Goal: Task Accomplishment & Management: Manage account settings

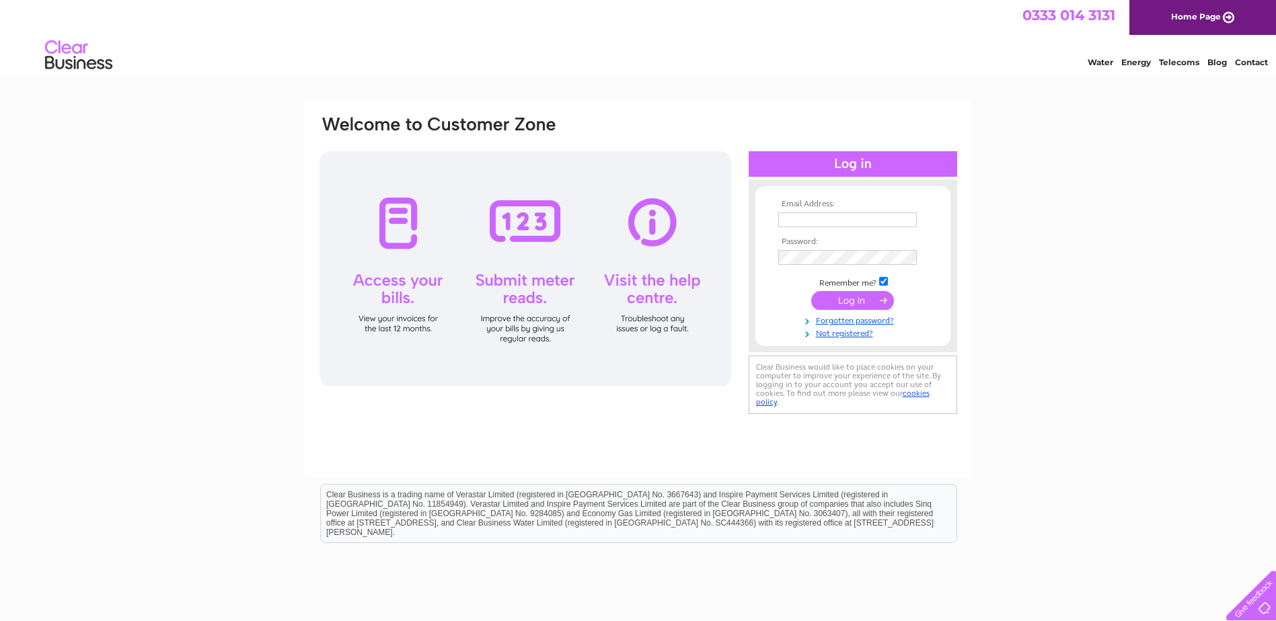
click at [842, 222] on input "text" at bounding box center [847, 219] width 139 height 15
type input "[EMAIL_ADDRESS][DOMAIN_NAME]"
click at [811, 293] on input "submit" at bounding box center [852, 302] width 83 height 19
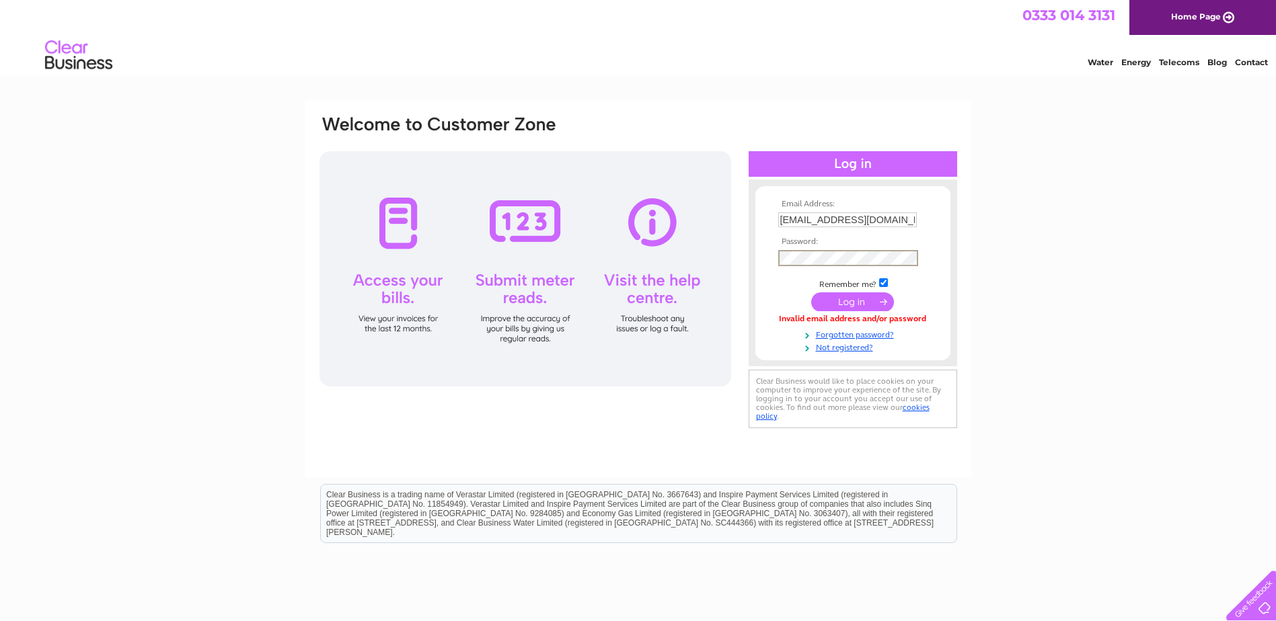
click at [811, 293] on input "submit" at bounding box center [852, 302] width 83 height 19
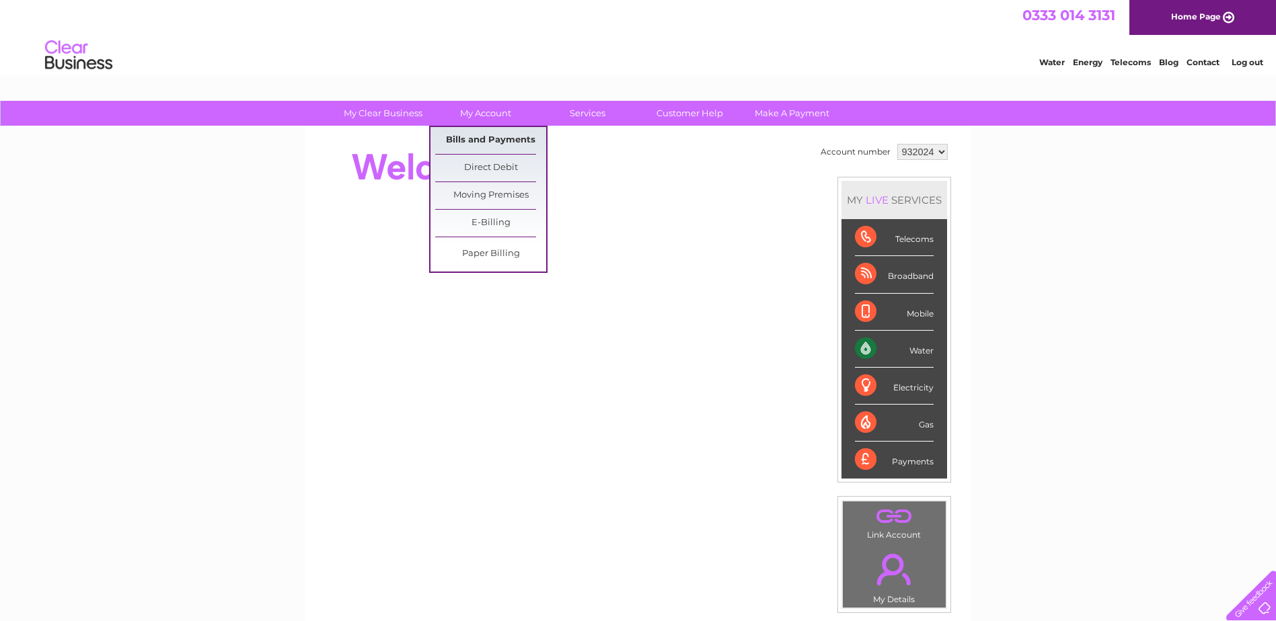
click at [480, 138] on link "Bills and Payments" at bounding box center [490, 140] width 111 height 27
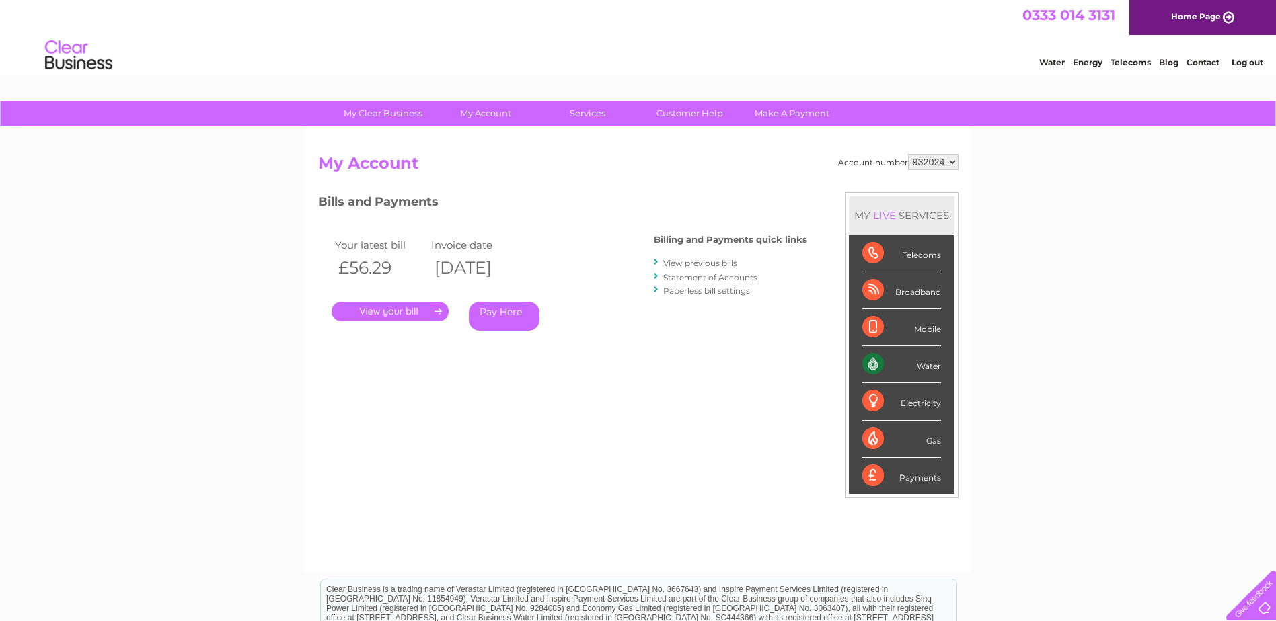
click at [1043, 287] on div "My Clear Business Login Details My Details My Preferences Link Account My Accou…" at bounding box center [638, 451] width 1276 height 701
click at [416, 316] on link "." at bounding box center [390, 312] width 117 height 20
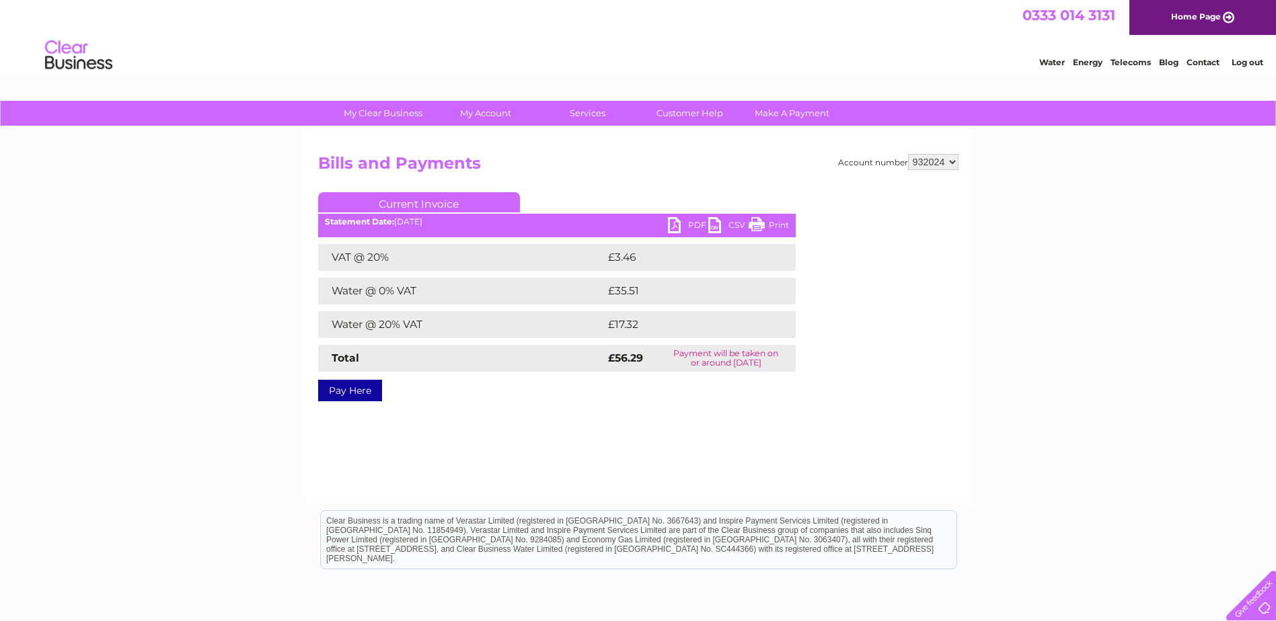
click at [679, 227] on link "PDF" at bounding box center [688, 227] width 40 height 20
